Goal: Subscribe to service/newsletter

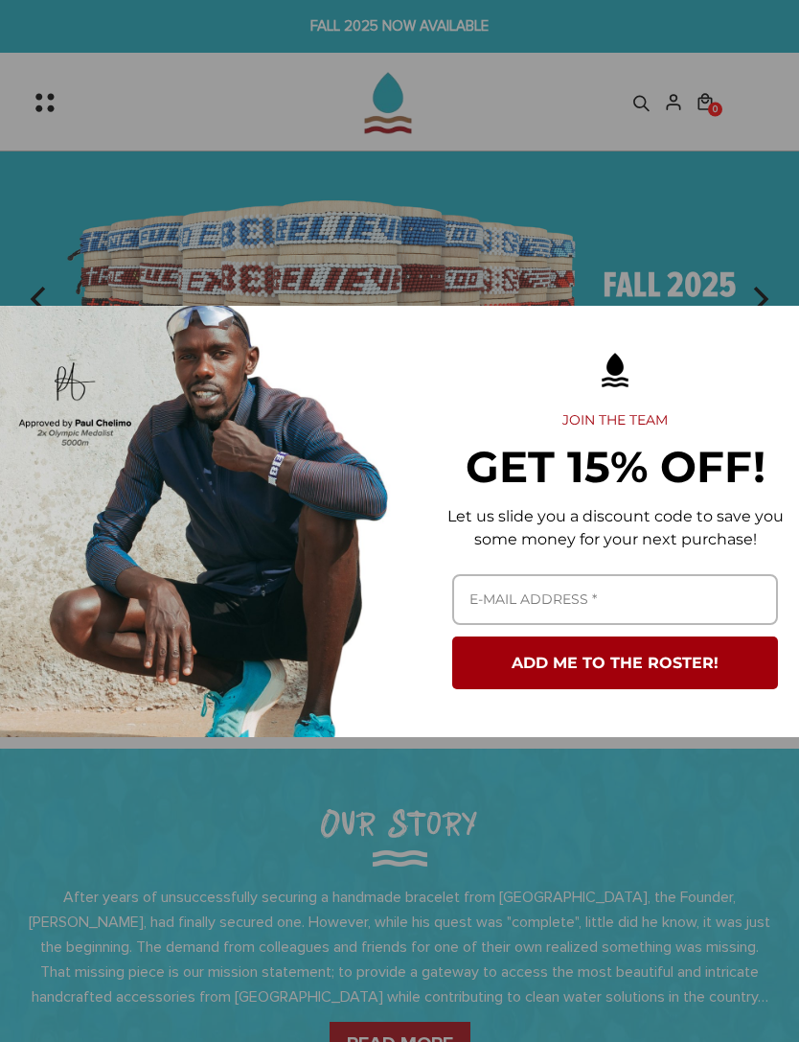
click at [736, 232] on div "Marketing offer form" at bounding box center [399, 521] width 799 height 1042
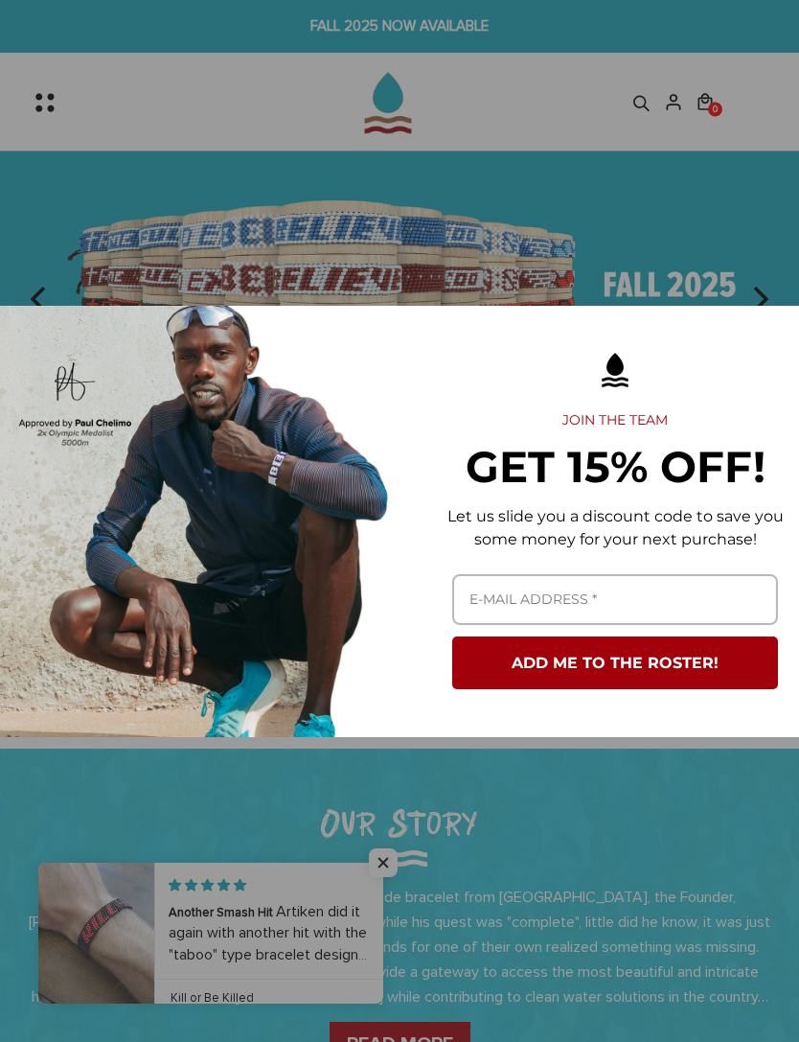
click at [758, 227] on div "Marketing offer form" at bounding box center [399, 521] width 799 height 1042
click at [769, 298] on div "Marketing offer form" at bounding box center [399, 521] width 799 height 1042
click at [766, 287] on div "Marketing offer form" at bounding box center [399, 521] width 799 height 1042
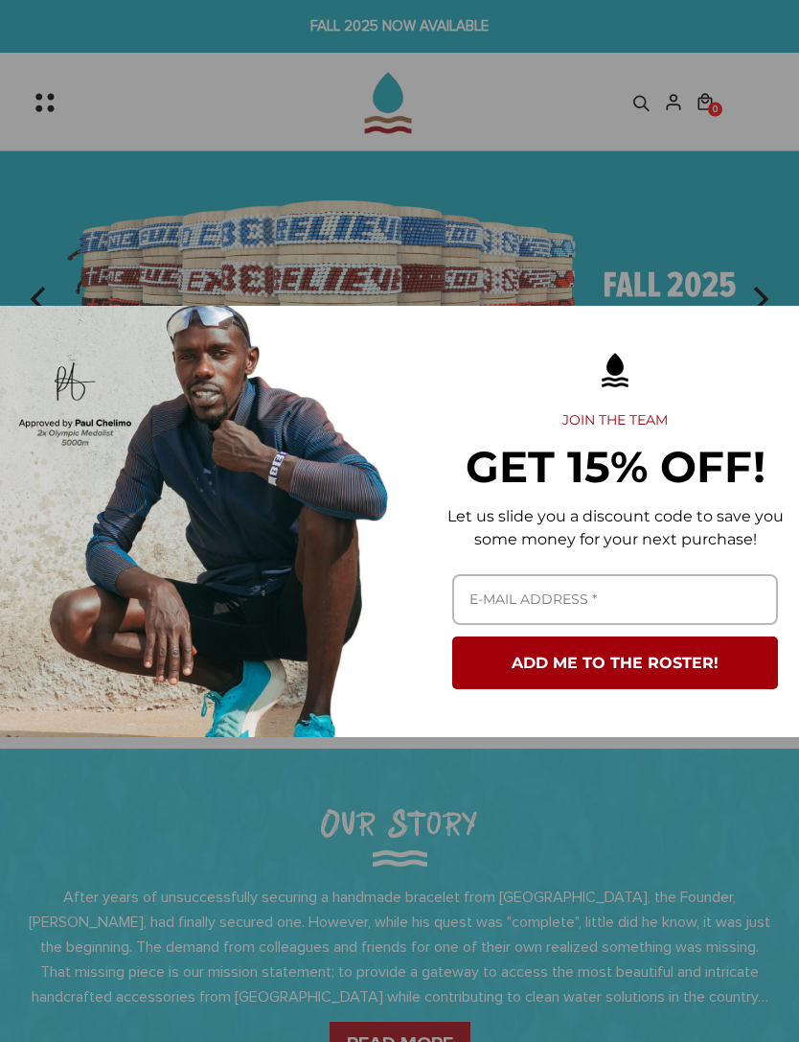
click at [695, 179] on div "Marketing offer form" at bounding box center [399, 521] width 799 height 1042
click at [702, 146] on div "Marketing offer form" at bounding box center [399, 521] width 799 height 1042
click at [764, 273] on div "Marketing offer form" at bounding box center [399, 521] width 799 height 1042
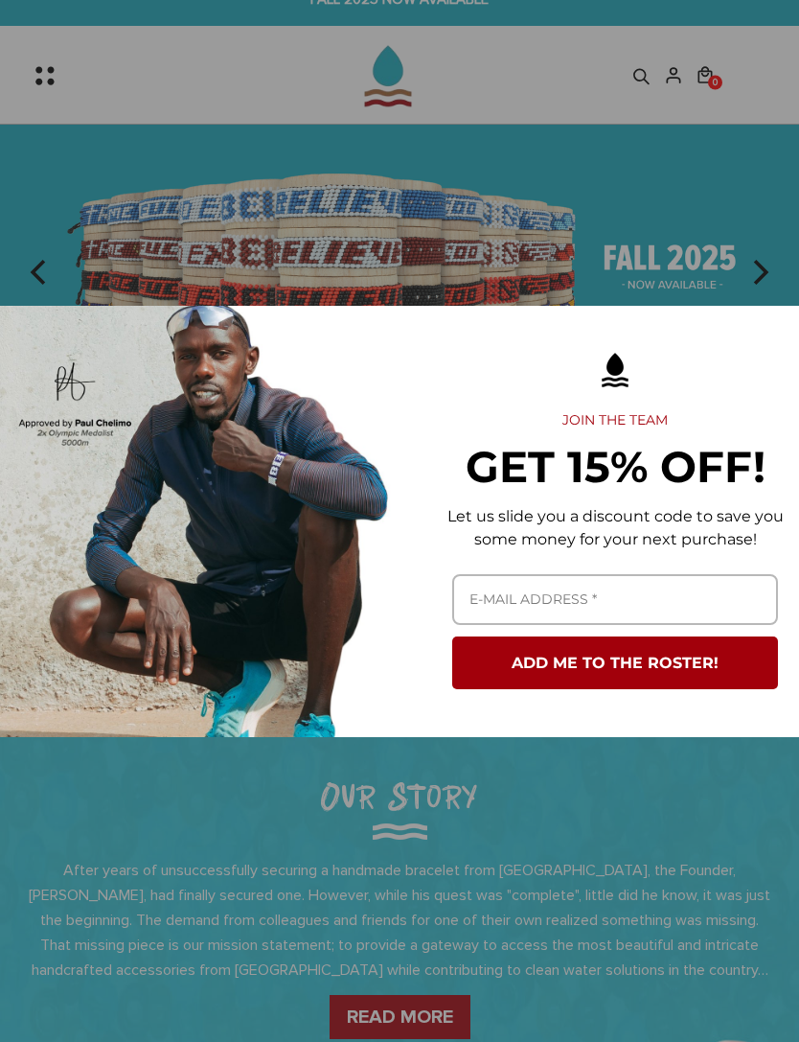
scroll to position [44, 0]
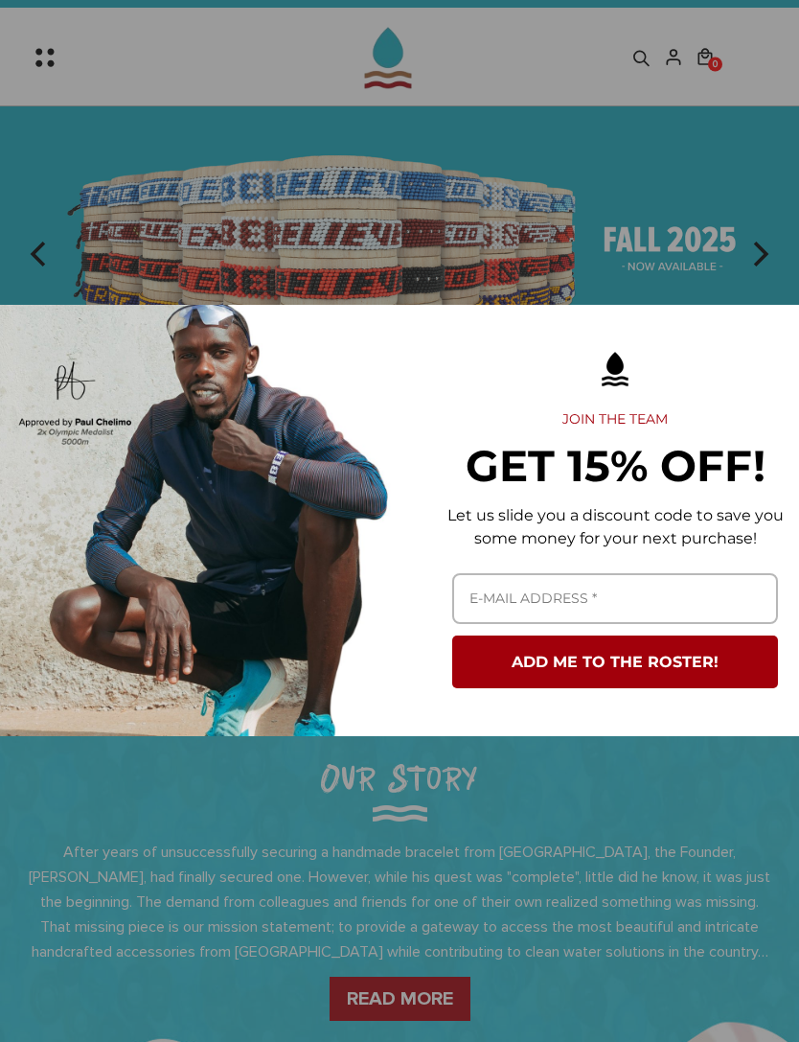
click at [720, 689] on button "ADD ME TO THE ROSTER!" at bounding box center [615, 662] width 326 height 53
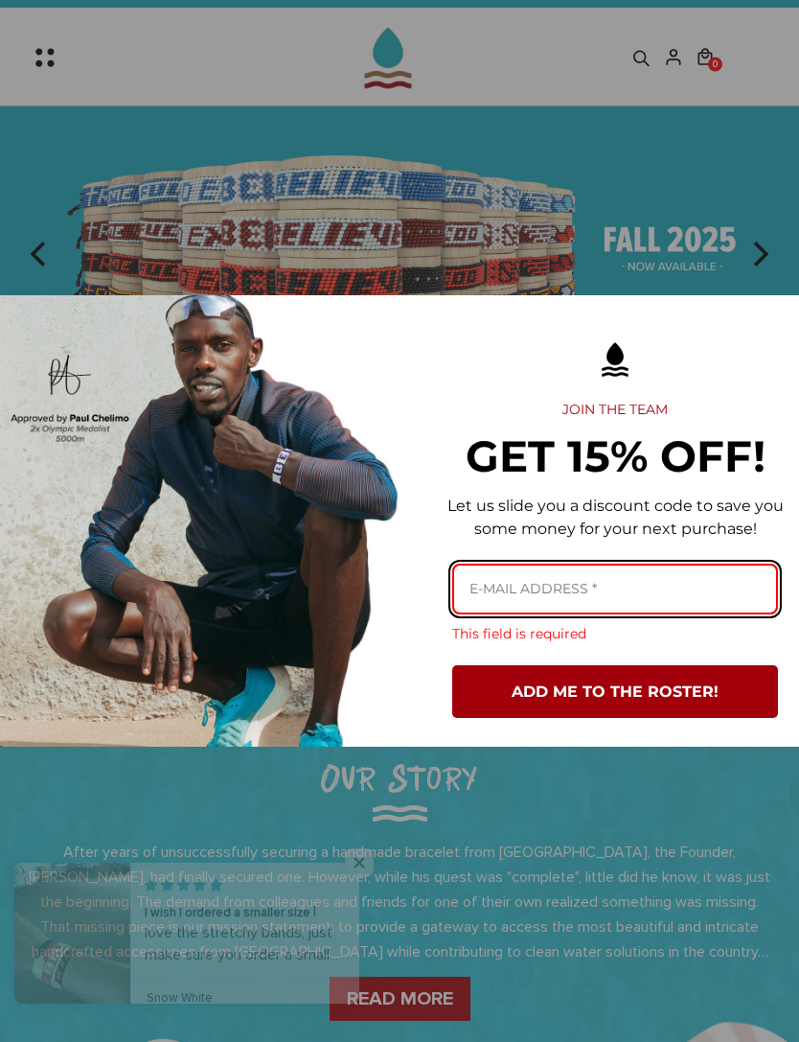
click at [709, 614] on input "Email field" at bounding box center [615, 589] width 326 height 51
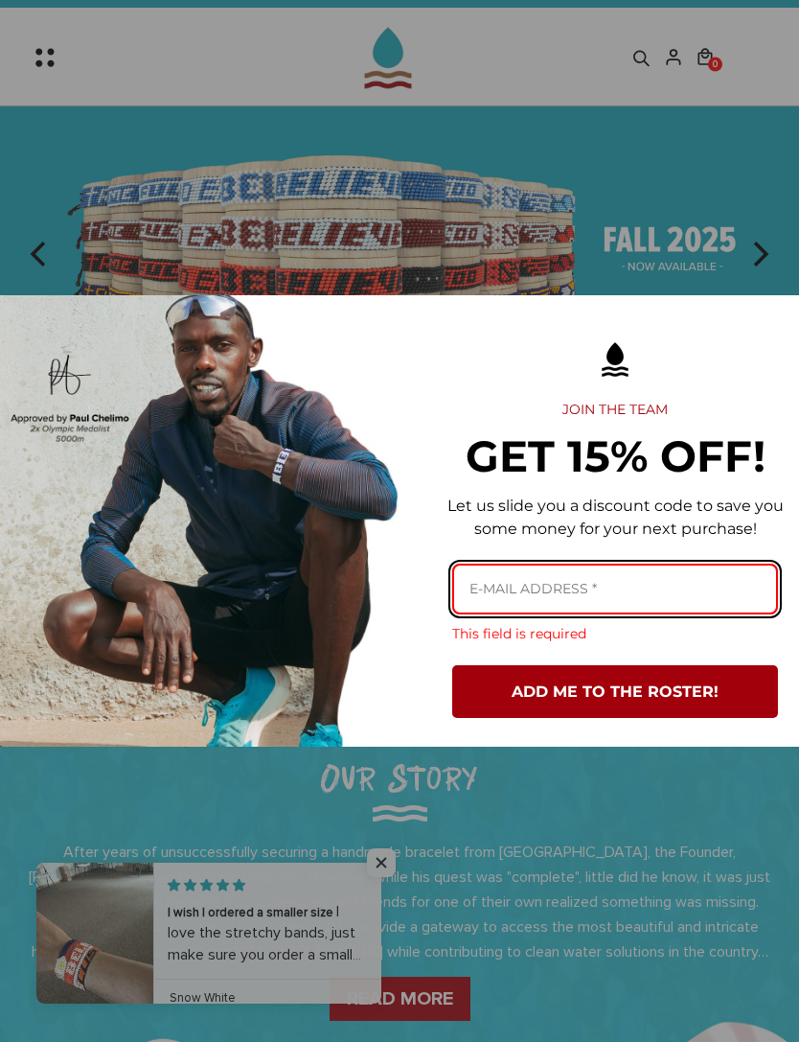
scroll to position [44, 0]
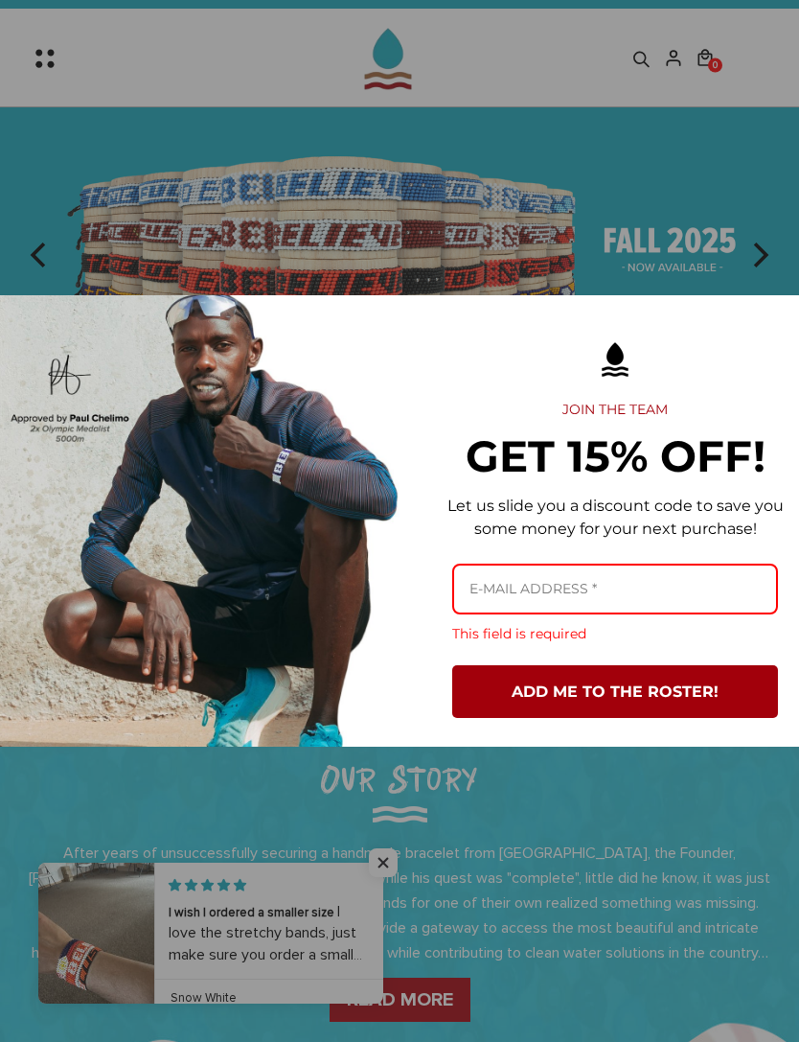
click at [771, 242] on div "Marketing offer form" at bounding box center [399, 521] width 799 height 1042
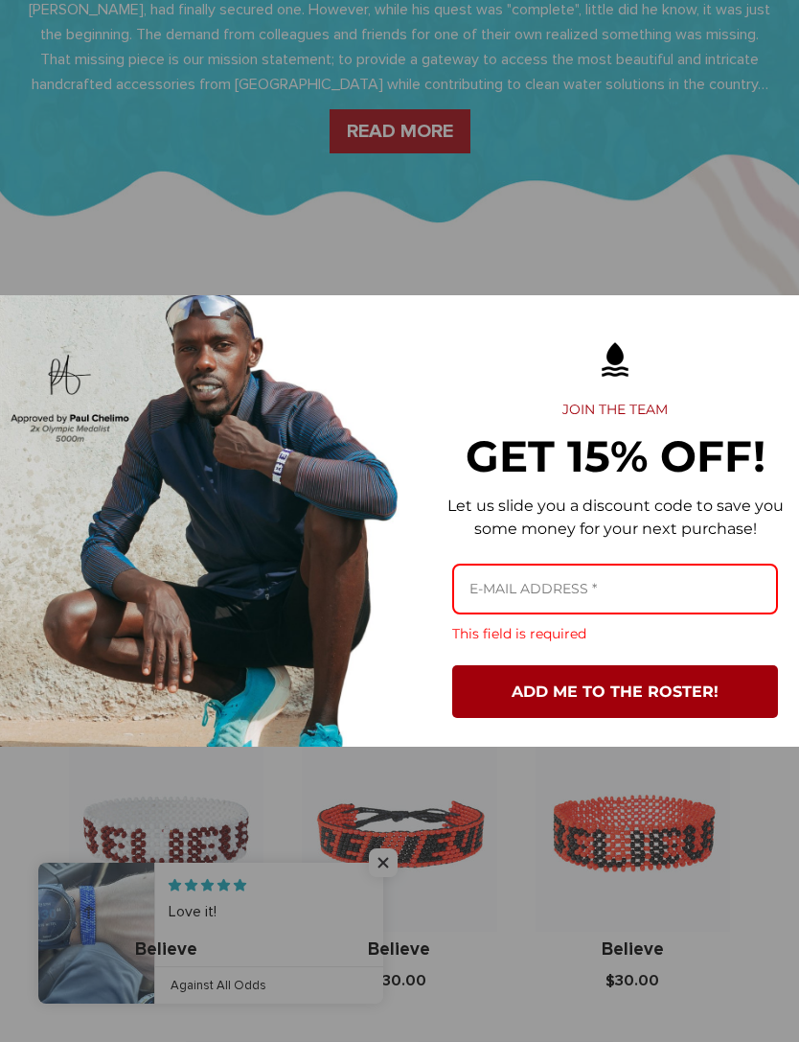
scroll to position [0, 8]
